Goal: Transaction & Acquisition: Download file/media

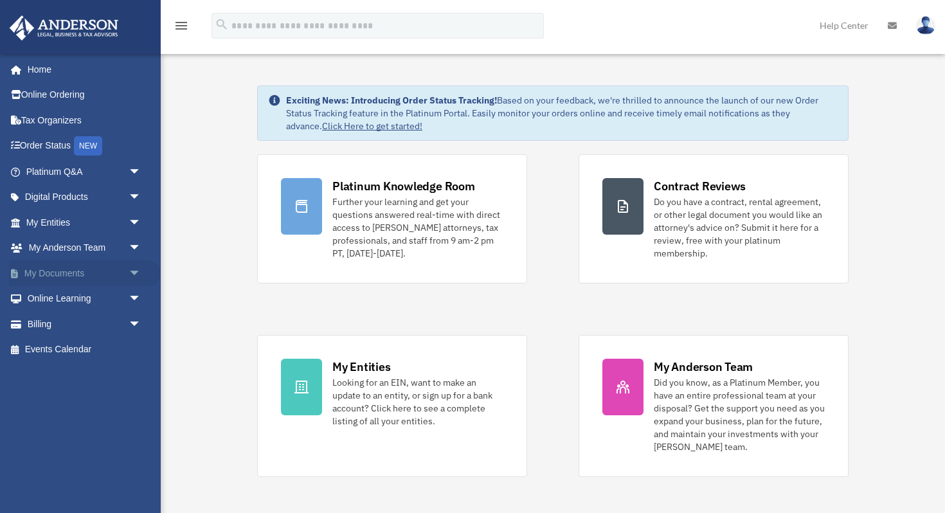
click at [134, 270] on span "arrow_drop_down" at bounding box center [142, 273] width 26 height 26
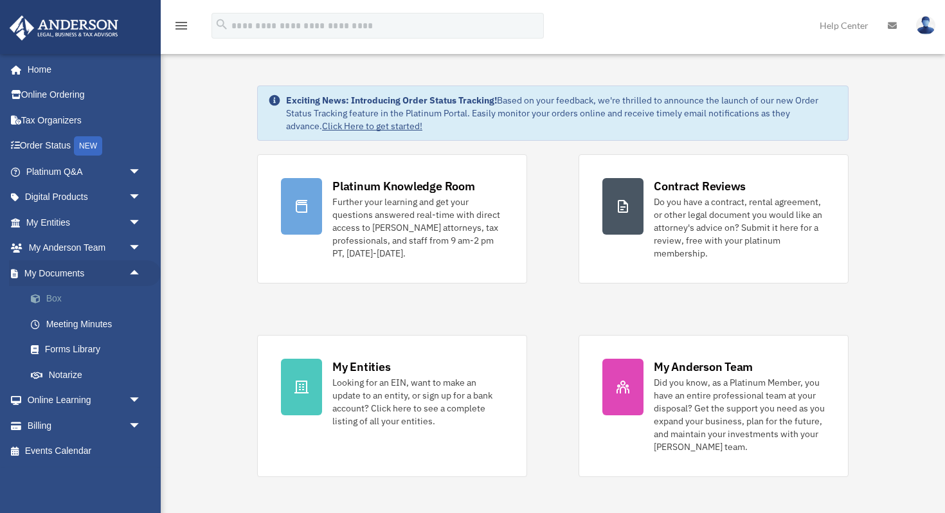
click at [87, 296] on link "Box" at bounding box center [89, 299] width 143 height 26
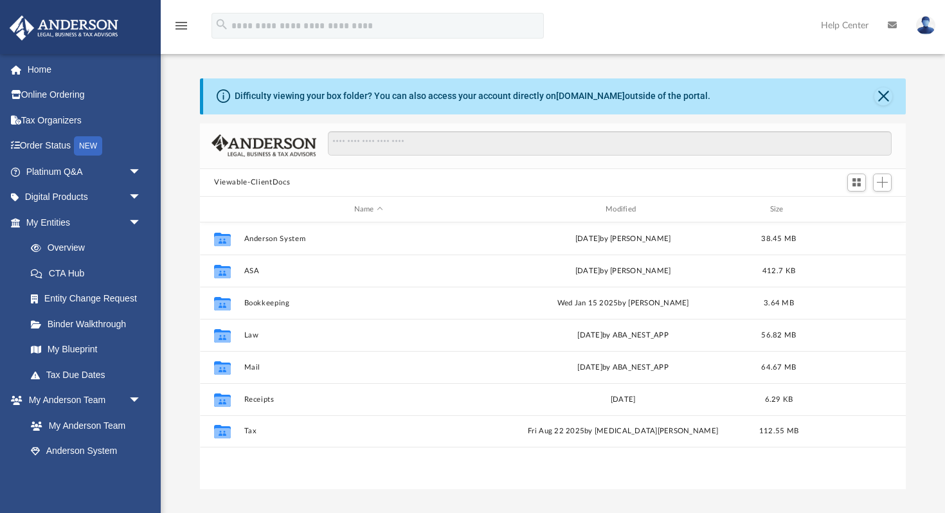
scroll to position [292, 706]
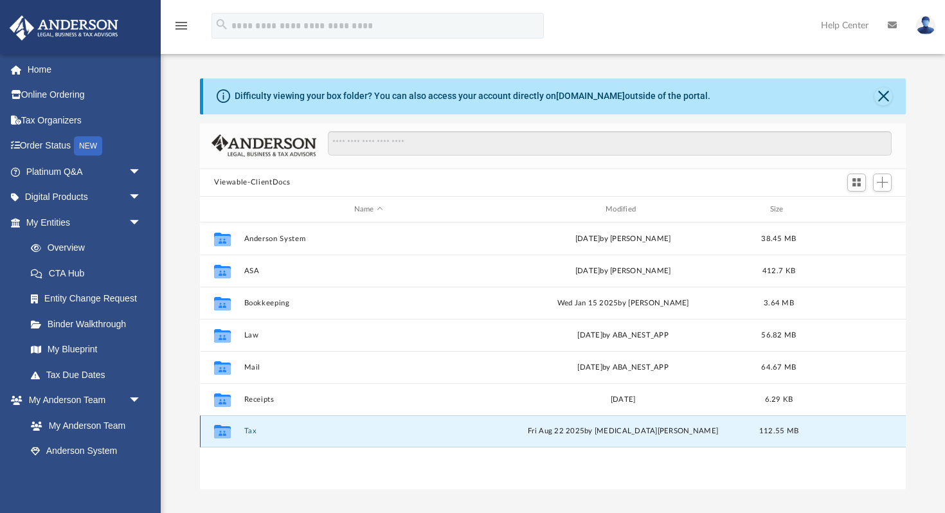
click at [253, 429] on button "Tax" at bounding box center [368, 431] width 249 height 8
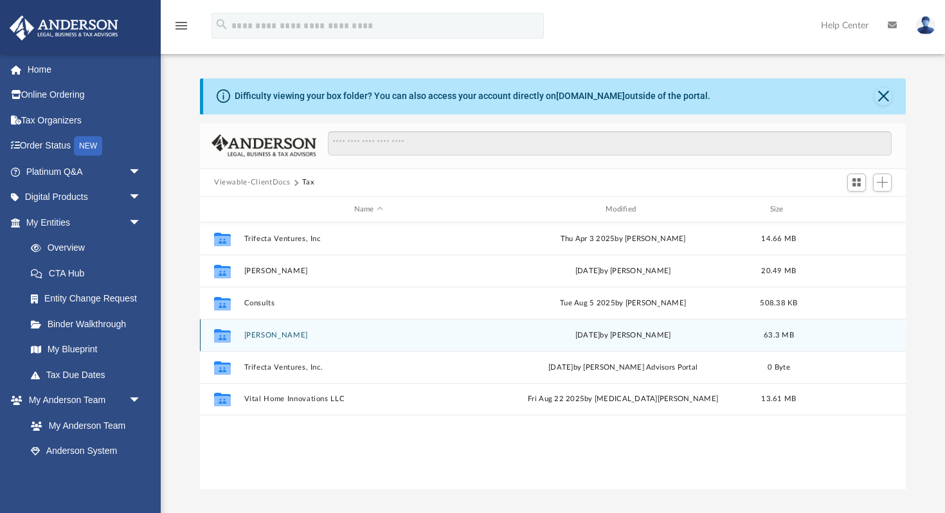
click at [274, 334] on button "Muglia, Marlene" at bounding box center [368, 335] width 249 height 8
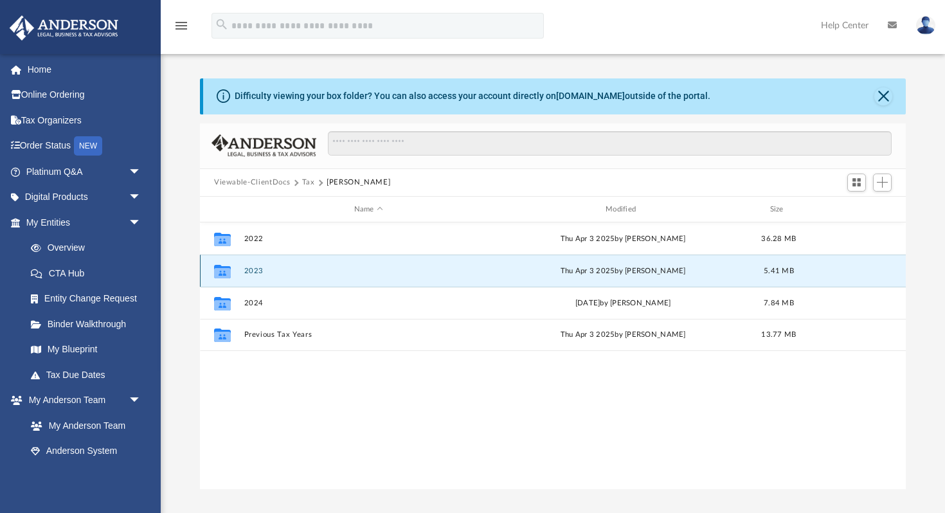
click at [250, 271] on button "2023" at bounding box center [368, 271] width 249 height 8
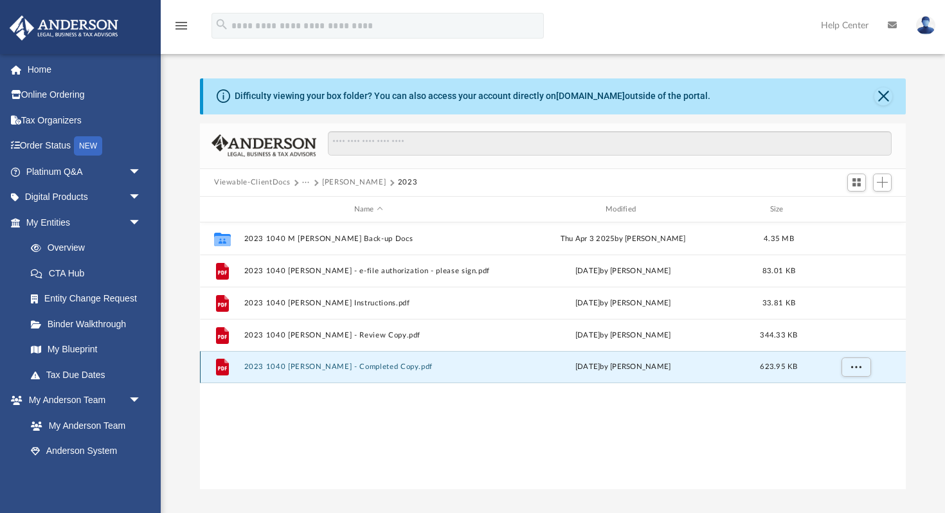
click at [330, 367] on button "2023 1040 Muglia, Marlene - Completed Copy.pdf" at bounding box center [368, 367] width 249 height 8
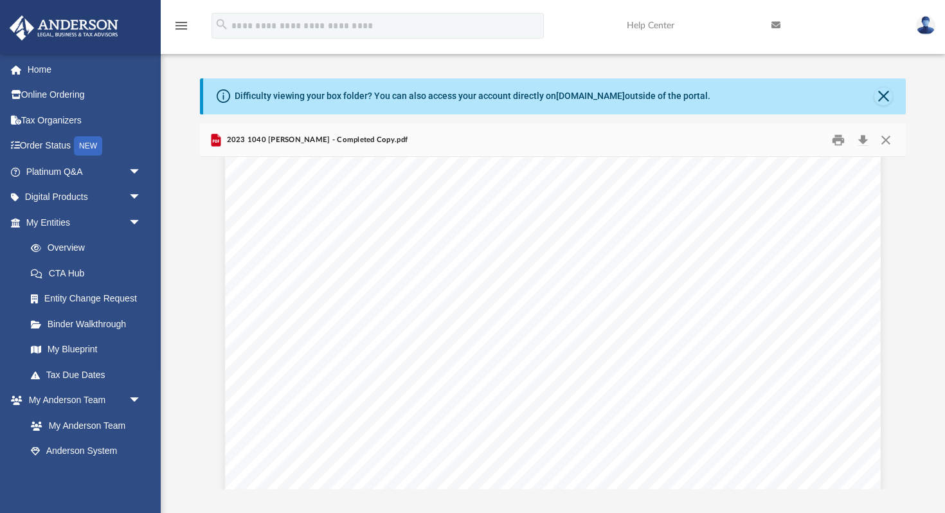
scroll to position [9191, 0]
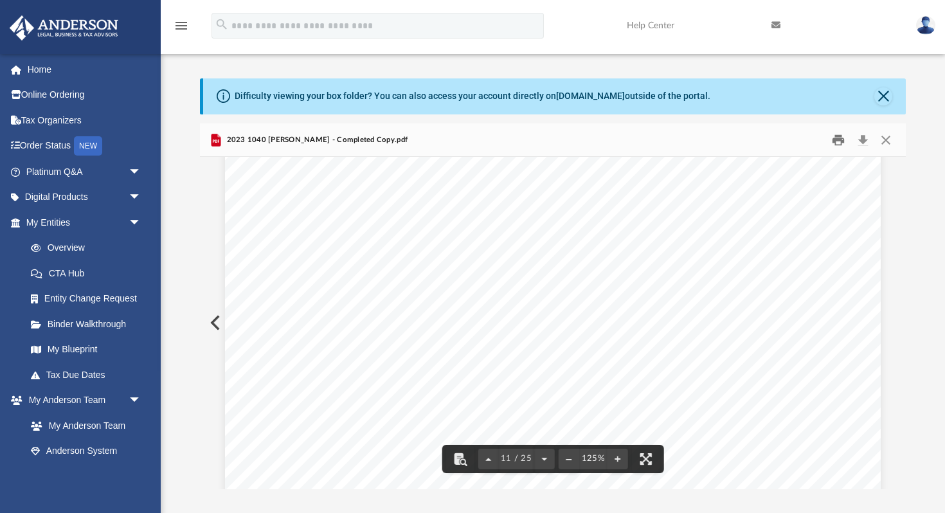
click at [841, 136] on button "Print" at bounding box center [839, 140] width 26 height 20
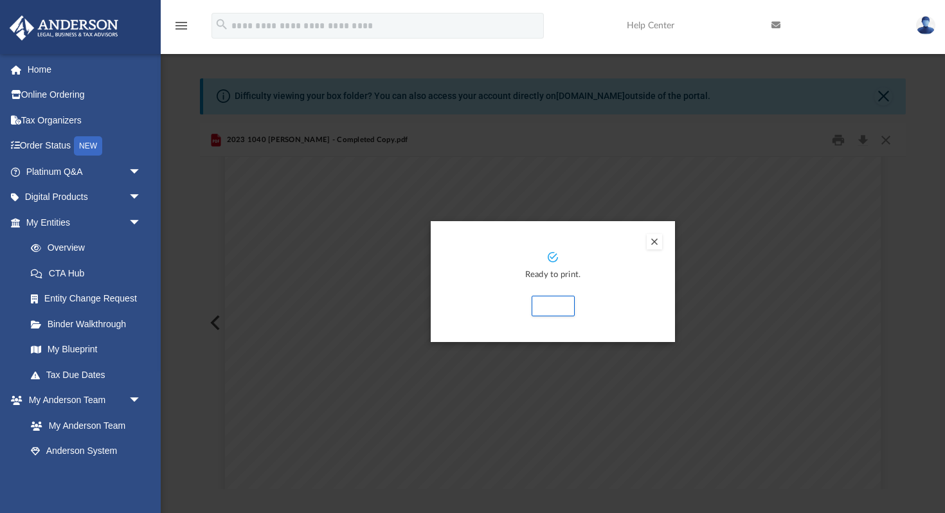
click at [653, 238] on button "Preview" at bounding box center [653, 241] width 15 height 15
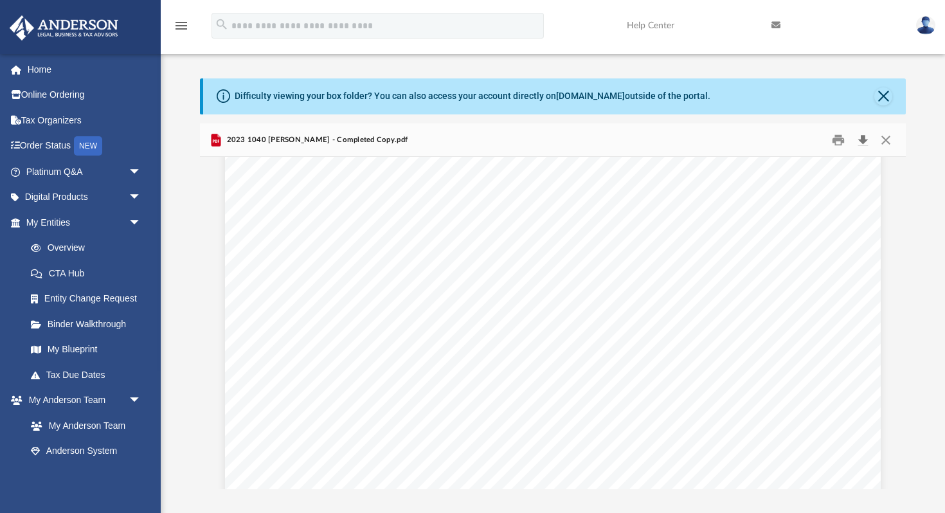
click at [864, 139] on button "Download" at bounding box center [862, 140] width 23 height 20
